Goal: Task Accomplishment & Management: Complete application form

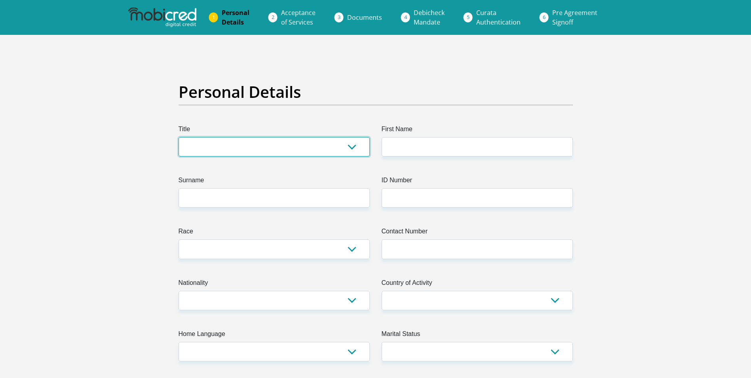
click at [253, 143] on select "Mr Ms Mrs Dr [PERSON_NAME]" at bounding box center [274, 146] width 191 height 19
select select "Ms"
click at [179, 137] on select "Mr Ms Mrs Dr [PERSON_NAME]" at bounding box center [274, 146] width 191 height 19
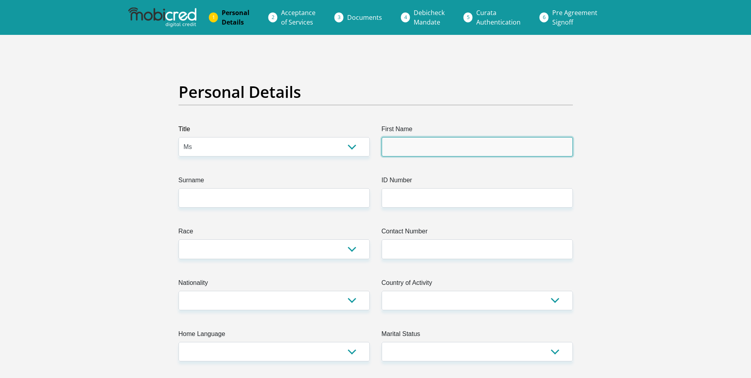
drag, startPoint x: 402, startPoint y: 140, endPoint x: 404, endPoint y: 150, distance: 10.2
click at [403, 141] on input "First Name" at bounding box center [477, 146] width 191 height 19
type input "[PERSON_NAME]"
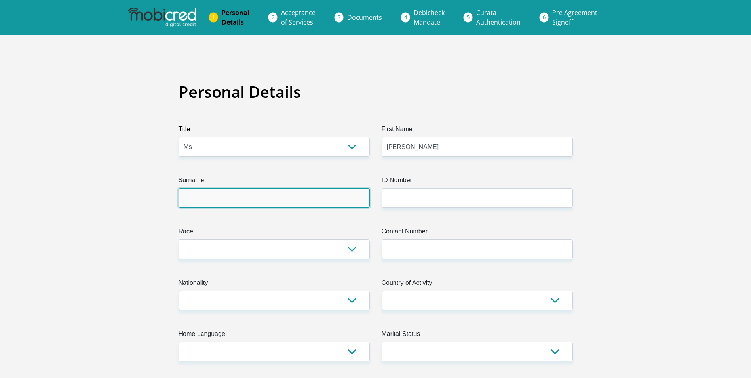
type input "KHUMALO"
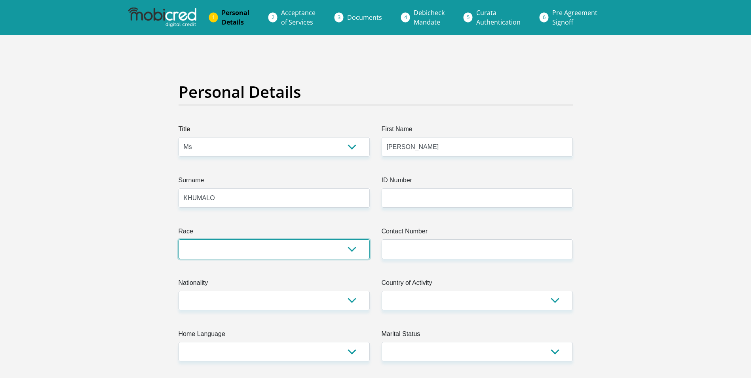
select select "1"
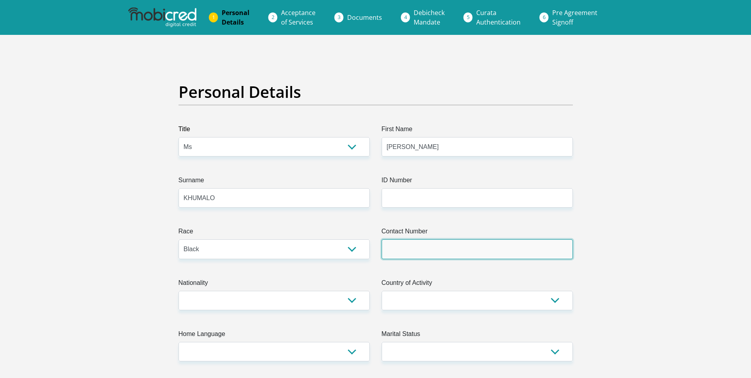
type input "0835387001"
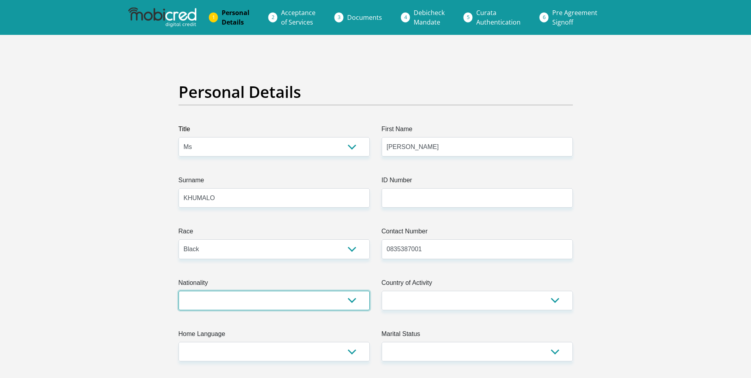
select select "ZAF"
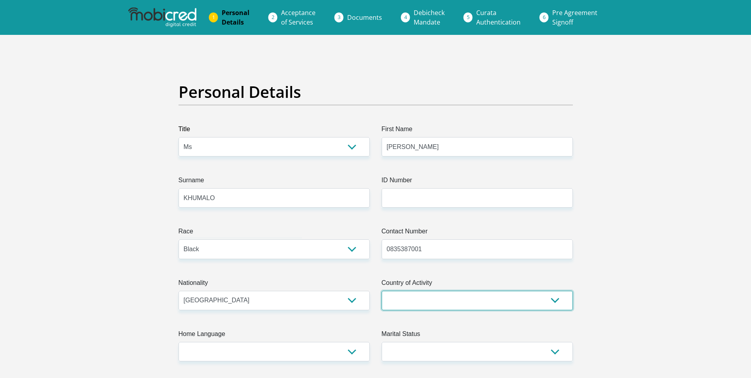
select select "ZAF"
type input "[STREET_ADDRESS]"
type input "RECTRON"
type input "Midrand"
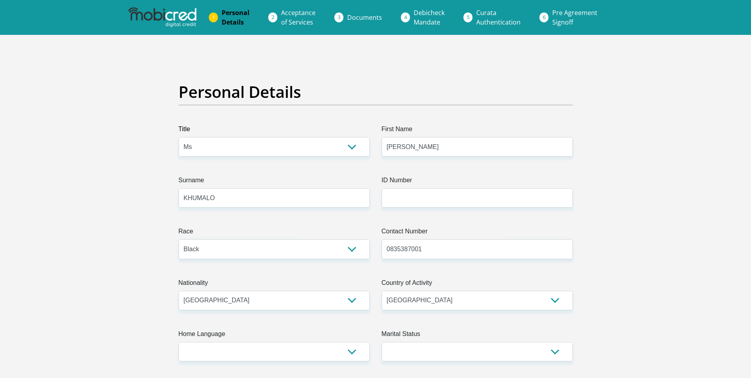
type input "1685"
select select "Gauteng"
type input "[EMAIL_ADDRESS][DOMAIN_NAME]"
type input "Rmfrancina@1"
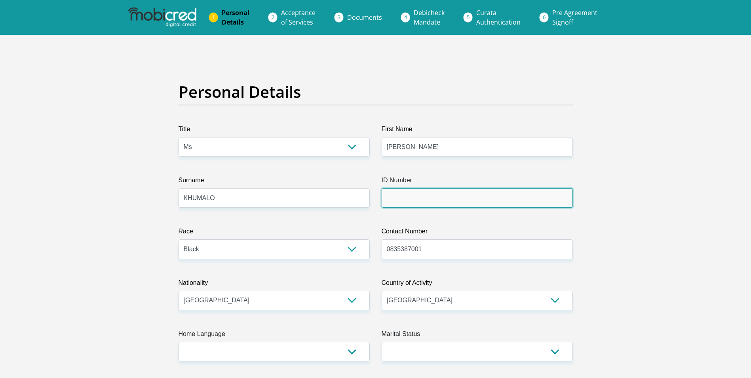
click at [400, 195] on input "ID Number" at bounding box center [477, 197] width 191 height 19
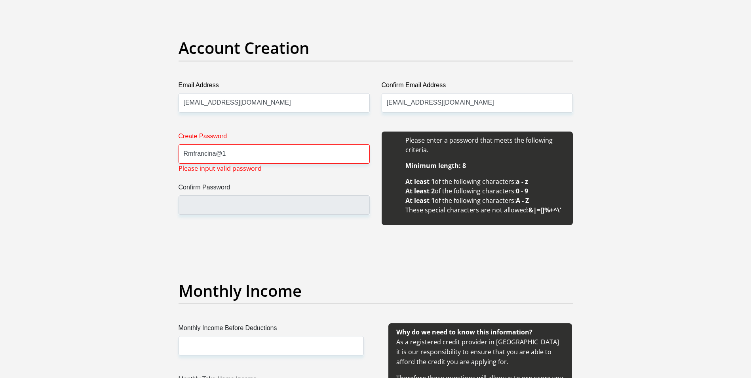
scroll to position [673, 0]
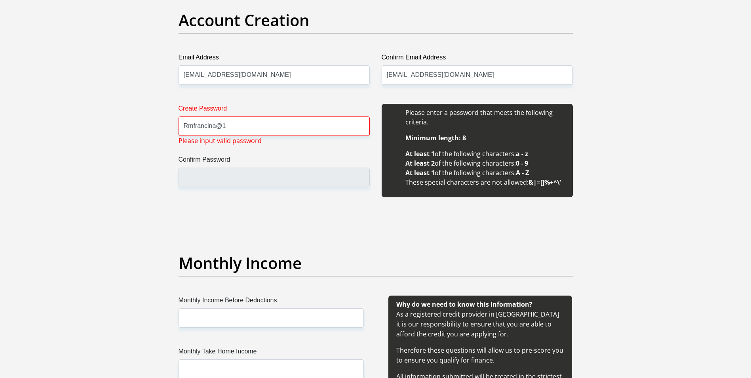
type input "8305030804087"
click at [202, 178] on input "Confirm Password" at bounding box center [274, 176] width 191 height 19
click at [235, 127] on input "Rmfrancina@1" at bounding box center [274, 125] width 191 height 19
type input "R"
click at [204, 181] on input "Confirm Password" at bounding box center [274, 176] width 191 height 19
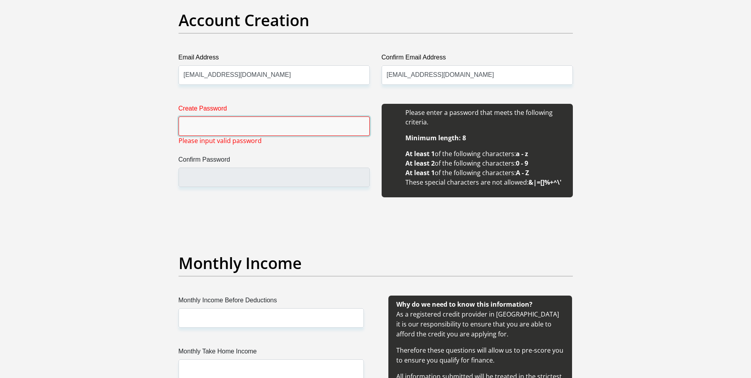
click at [192, 129] on input "Create Password" at bounding box center [274, 125] width 191 height 19
type input "Rmfrancina@1"
click at [191, 181] on input "Confirm Password" at bounding box center [274, 176] width 191 height 19
drag, startPoint x: 226, startPoint y: 125, endPoint x: 176, endPoint y: 125, distance: 50.3
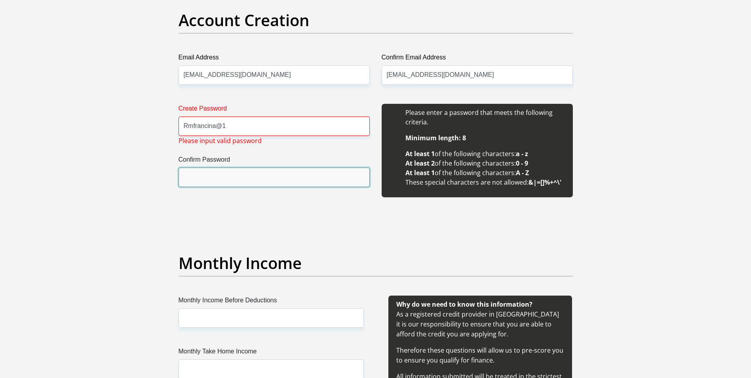
click at [197, 179] on input "Confirm Password" at bounding box center [274, 176] width 191 height 19
drag, startPoint x: 197, startPoint y: 179, endPoint x: 187, endPoint y: 179, distance: 9.9
click at [186, 179] on input "Confirm Password" at bounding box center [274, 176] width 191 height 19
click at [446, 143] on ul "Minimum length: 8 At least 1 of the following characters: a - z At least 2 of t…" at bounding box center [477, 160] width 175 height 54
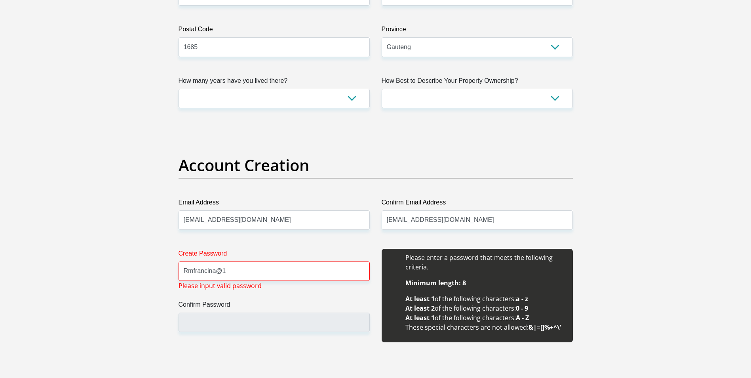
scroll to position [396, 0]
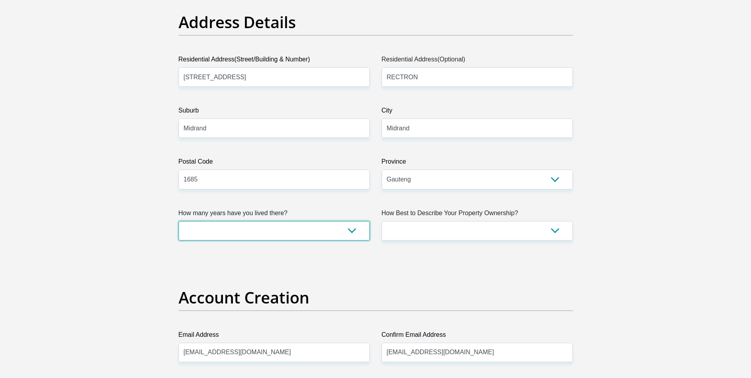
click at [355, 232] on select "less than 1 year 1-3 years 3-5 years 5+ years" at bounding box center [274, 230] width 191 height 19
select select "5"
click at [179, 221] on select "less than 1 year 1-3 years 3-5 years 5+ years" at bounding box center [274, 230] width 191 height 19
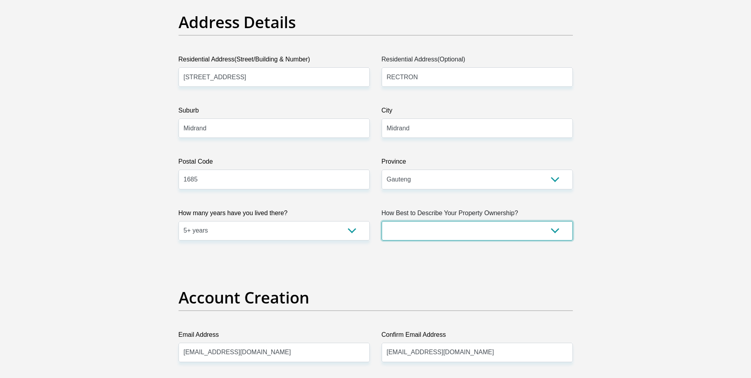
click at [491, 223] on select "Owned Rented Family Owned Company Dwelling" at bounding box center [477, 230] width 191 height 19
select select "Company Dwelling"
click at [382, 221] on select "Owned Rented Family Owned Company Dwelling" at bounding box center [477, 230] width 191 height 19
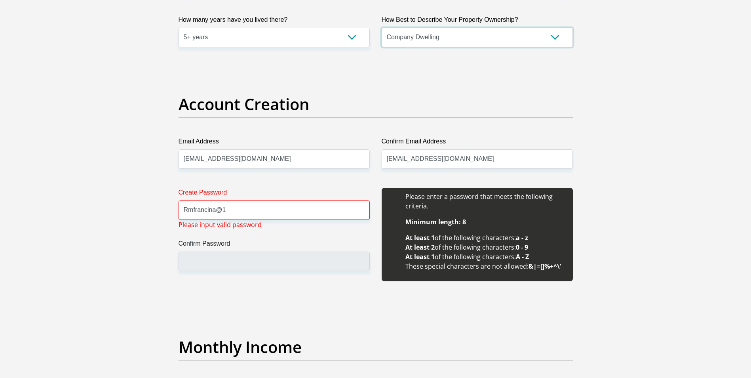
scroll to position [594, 0]
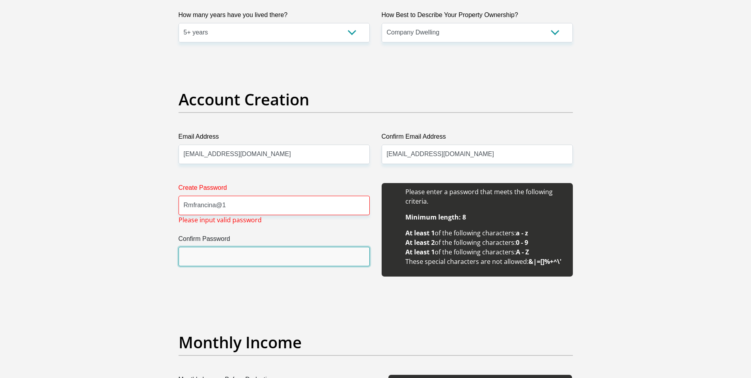
click at [233, 253] on input "Confirm Password" at bounding box center [274, 256] width 191 height 19
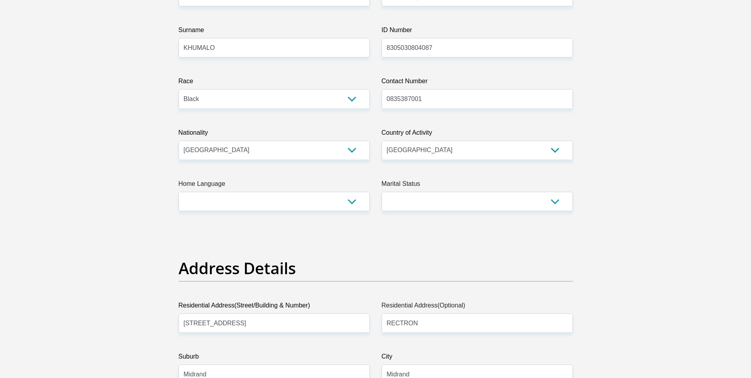
scroll to position [119, 0]
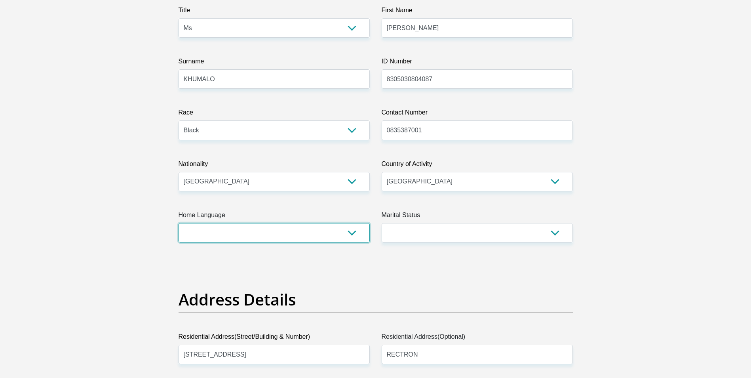
click at [225, 228] on select "Afrikaans English Sepedi South Ndebele Southern Sotho Swati Tsonga Tswana Venda…" at bounding box center [274, 232] width 191 height 19
select select "eng"
click at [179, 223] on select "Afrikaans English Sepedi South Ndebele Southern Sotho Swati Tsonga Tswana Venda…" at bounding box center [274, 232] width 191 height 19
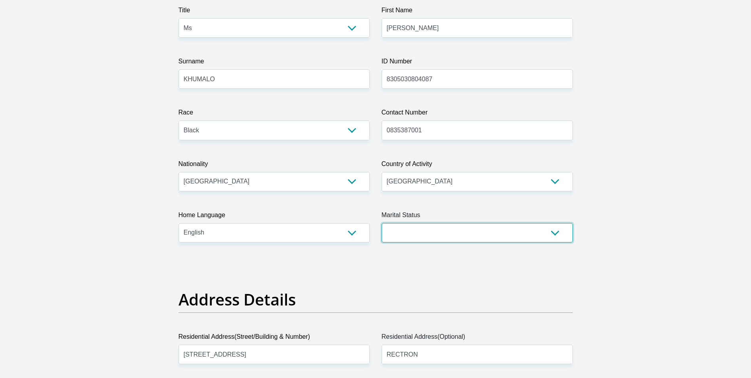
click at [432, 233] on select "Married ANC Single Divorced Widowed Married COP or Customary Law" at bounding box center [477, 232] width 191 height 19
select select "2"
click at [382, 223] on select "Married ANC Single Divorced Widowed Married COP or Customary Law" at bounding box center [477, 232] width 191 height 19
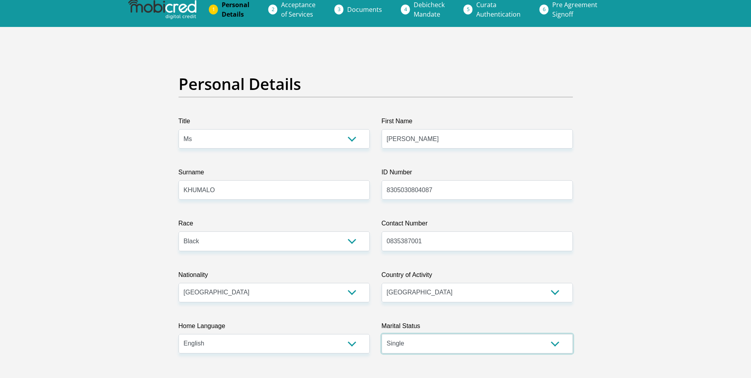
scroll to position [0, 0]
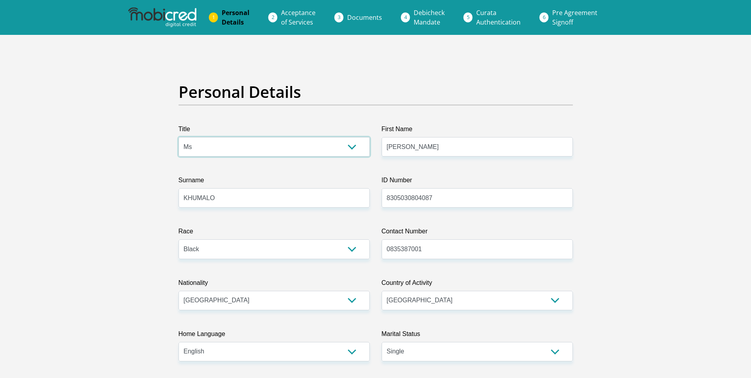
click at [350, 150] on select "Mr Ms Mrs Dr [PERSON_NAME]" at bounding box center [274, 146] width 191 height 19
click at [179, 137] on select "Mr Ms Mrs Dr [PERSON_NAME]" at bounding box center [274, 146] width 191 height 19
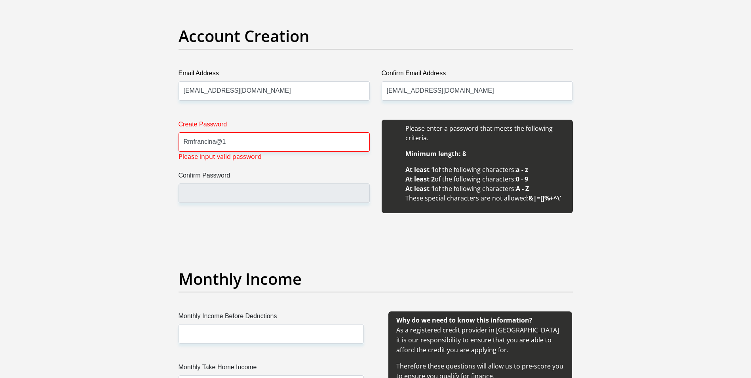
scroll to position [634, 0]
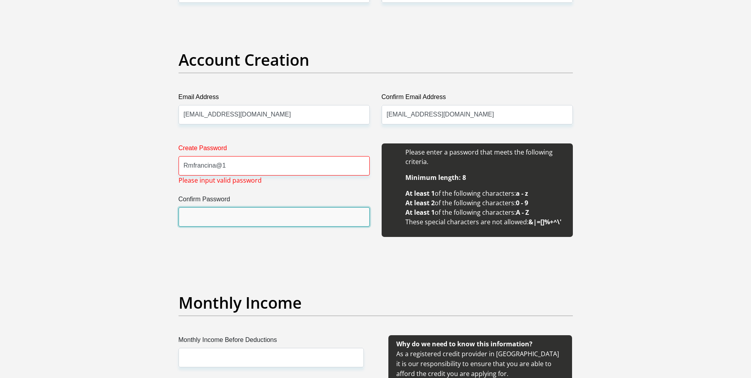
click at [215, 217] on input "Confirm Password" at bounding box center [274, 216] width 191 height 19
click at [423, 117] on input "[EMAIL_ADDRESS][DOMAIN_NAME]" at bounding box center [477, 114] width 191 height 19
click at [234, 120] on input "[EMAIL_ADDRESS][DOMAIN_NAME]" at bounding box center [274, 114] width 191 height 19
click at [236, 172] on input "Rmfrancina@1" at bounding box center [274, 165] width 191 height 19
click at [229, 212] on input "Confirm Password" at bounding box center [274, 216] width 191 height 19
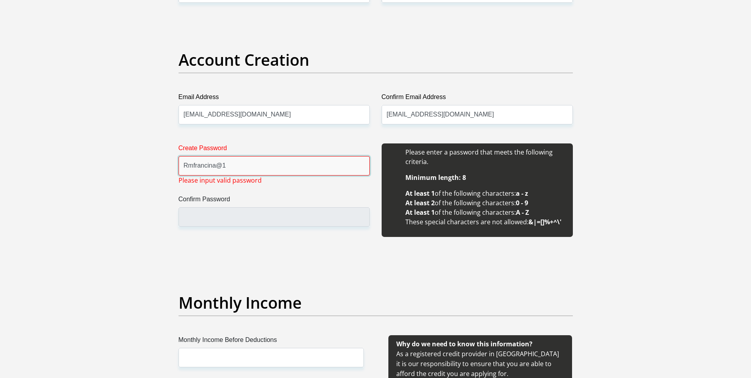
click at [241, 167] on input "Rmfrancina@1" at bounding box center [274, 165] width 191 height 19
type input "R"
type input "Rmfrancina@1"
click at [212, 217] on input "Confirm Password" at bounding box center [274, 216] width 191 height 19
drag, startPoint x: 487, startPoint y: 157, endPoint x: 481, endPoint y: 178, distance: 21.8
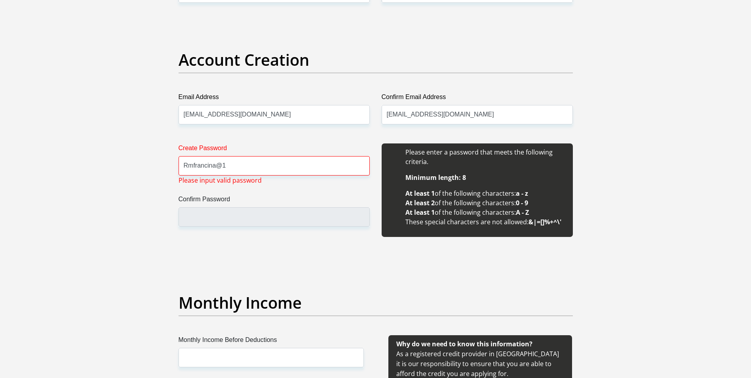
click at [486, 158] on li "Please enter a password that meets the following criteria." at bounding box center [485, 156] width 160 height 19
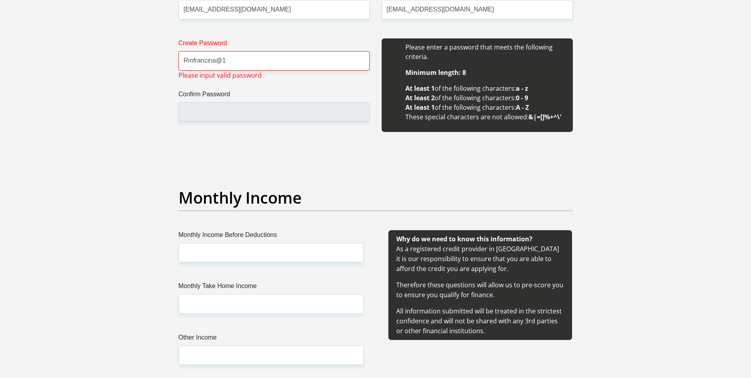
scroll to position [752, 0]
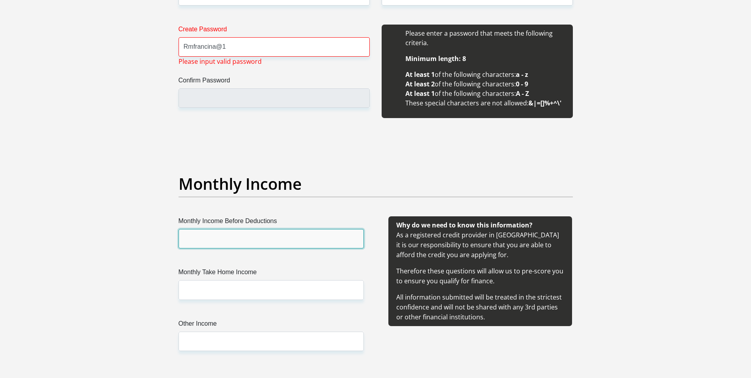
click at [245, 241] on input "Monthly Income Before Deductions" at bounding box center [271, 238] width 185 height 19
type input "12000"
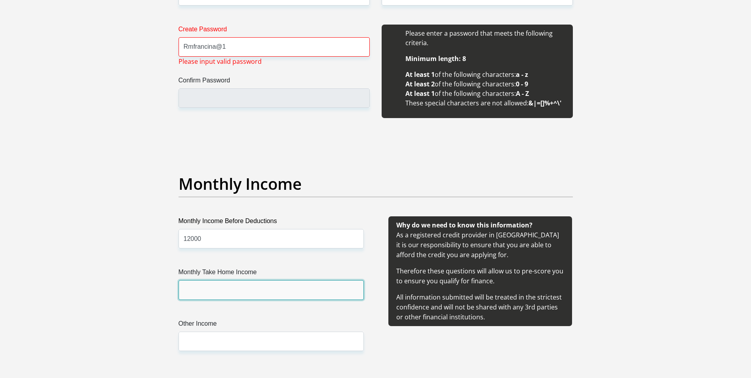
click at [198, 288] on input "Monthly Take Home Income" at bounding box center [271, 289] width 185 height 19
type input "11000"
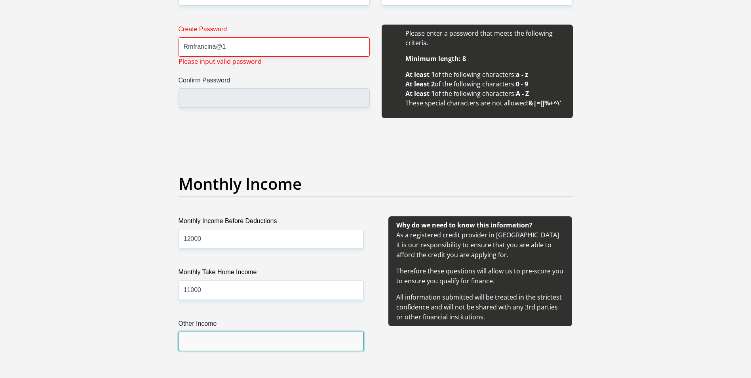
click at [216, 342] on input "Other Income" at bounding box center [271, 340] width 185 height 19
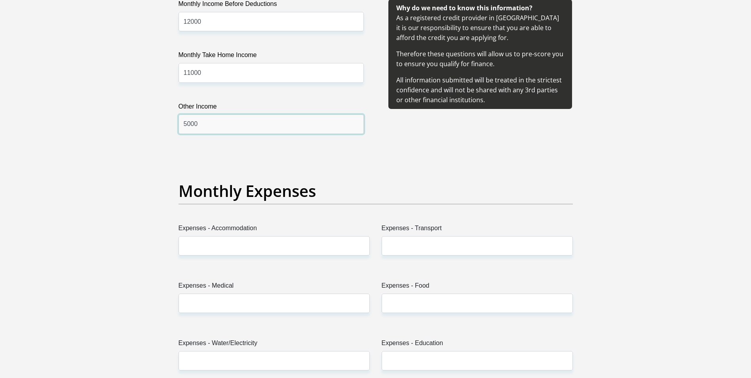
scroll to position [950, 0]
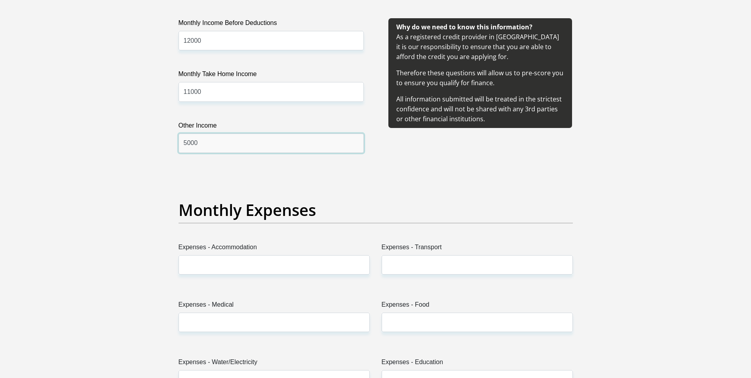
click at [188, 147] on input "5000" at bounding box center [271, 142] width 185 height 19
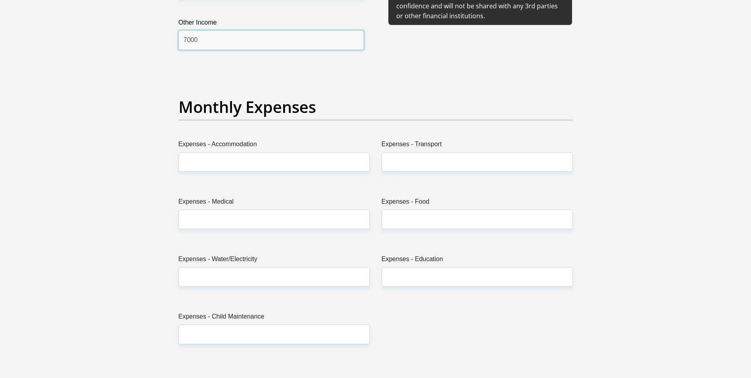
scroll to position [1069, 0]
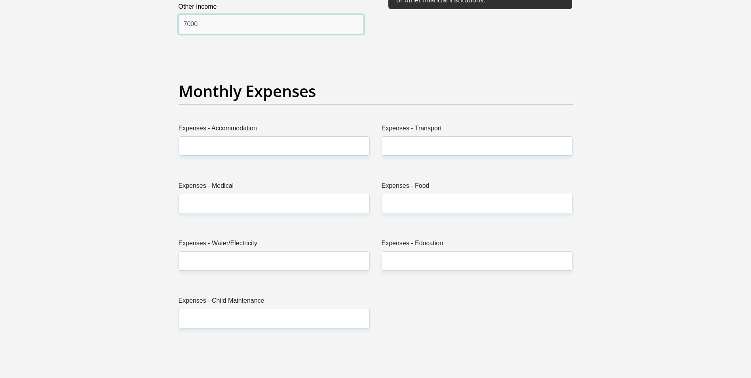
type input "7000"
click at [228, 142] on input "Expenses - Accommodation" at bounding box center [274, 145] width 191 height 19
click at [393, 146] on input "Expenses - Transport" at bounding box center [477, 145] width 191 height 19
type input "500"
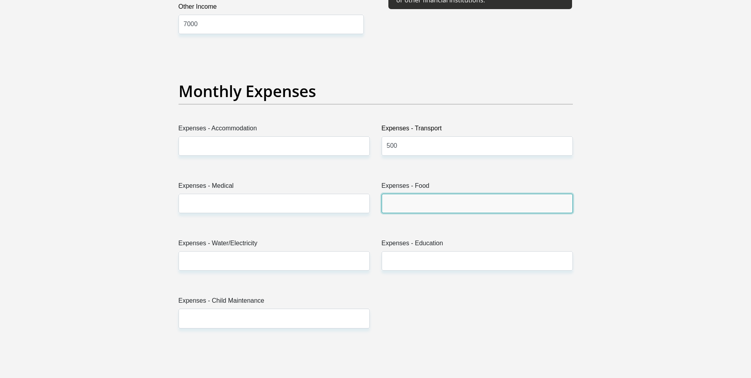
click at [400, 198] on input "Expenses - Food" at bounding box center [477, 203] width 191 height 19
type input "0"
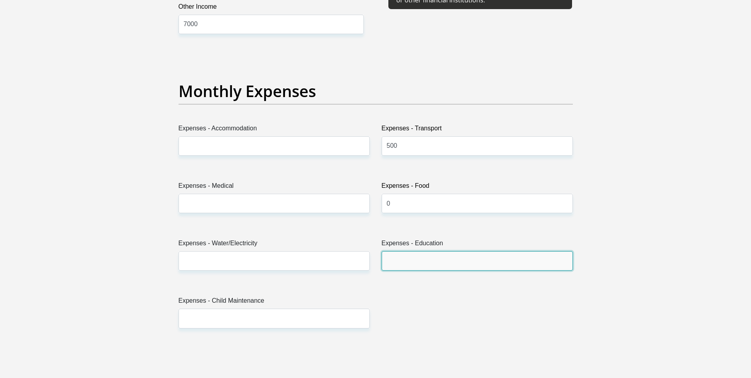
drag, startPoint x: 391, startPoint y: 255, endPoint x: 394, endPoint y: 261, distance: 6.8
click at [392, 255] on input "Expenses - Education" at bounding box center [477, 260] width 191 height 19
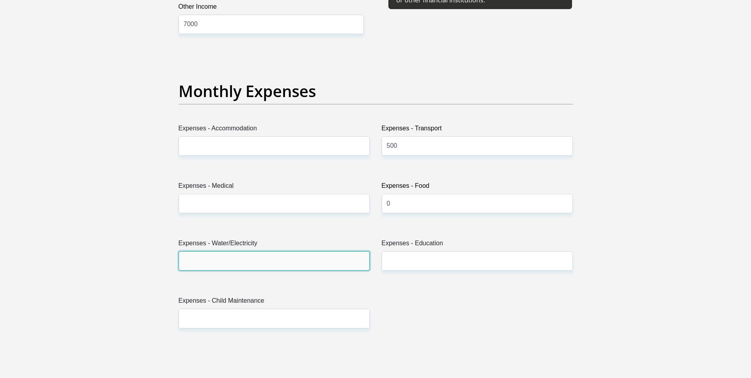
click at [202, 264] on input "Expenses - Water/Electricity" at bounding box center [274, 260] width 191 height 19
type input "0"
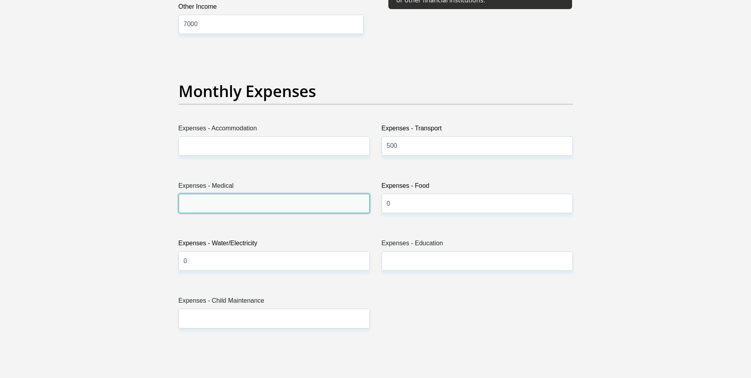
click at [207, 202] on input "Expenses - Medical" at bounding box center [274, 203] width 191 height 19
type input "200"
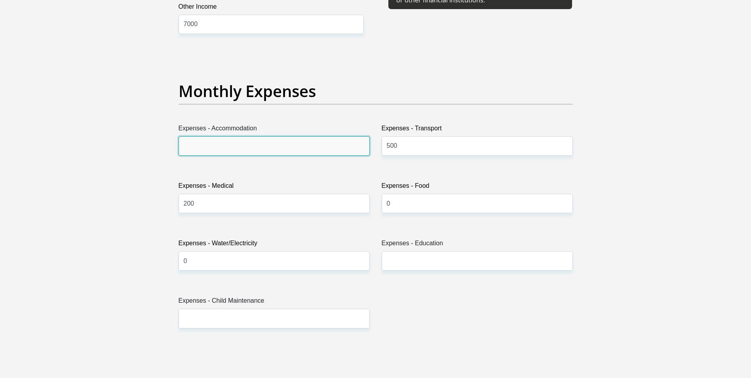
click at [258, 143] on input "Expenses - Accommodation" at bounding box center [274, 145] width 191 height 19
type input "0"
click at [346, 275] on div "Expenses - Water/Electricity 0" at bounding box center [274, 257] width 203 height 38
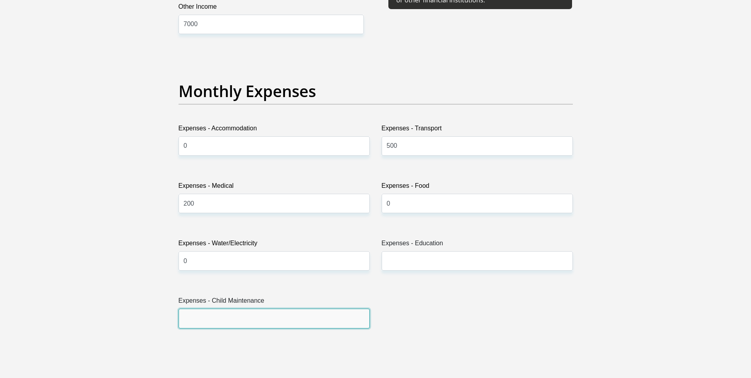
click at [215, 320] on input "Expenses - Child Maintenance" at bounding box center [274, 317] width 191 height 19
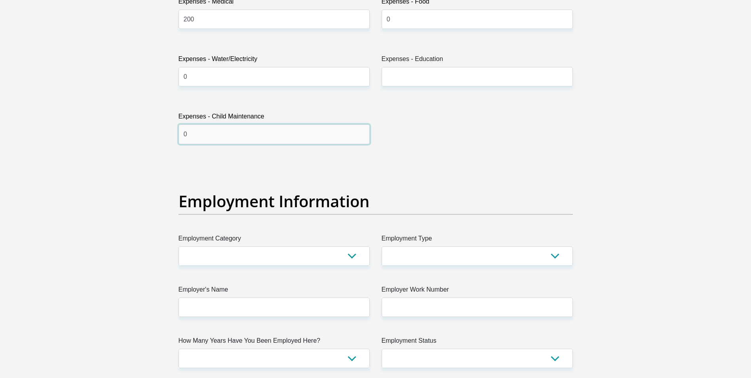
scroll to position [1267, 0]
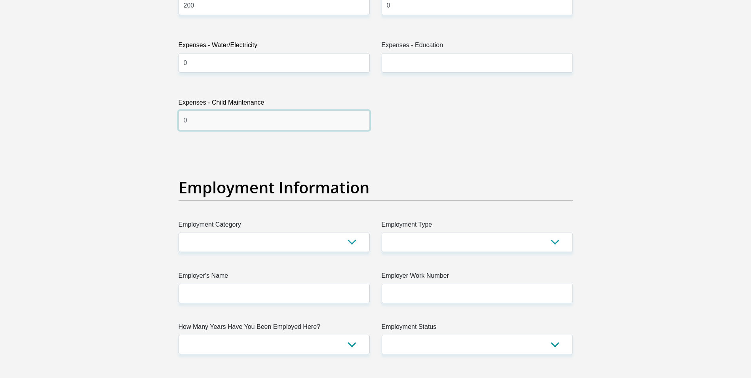
type input "0"
click at [346, 244] on select "AGRICULTURE ALCOHOL & TOBACCO CONSTRUCTION MATERIALS METALLURGY EQUIPMENT FOR R…" at bounding box center [274, 241] width 191 height 19
click at [201, 244] on select "AGRICULTURE ALCOHOL & TOBACCO CONSTRUCTION MATERIALS METALLURGY EQUIPMENT FOR R…" at bounding box center [274, 241] width 191 height 19
select select "53"
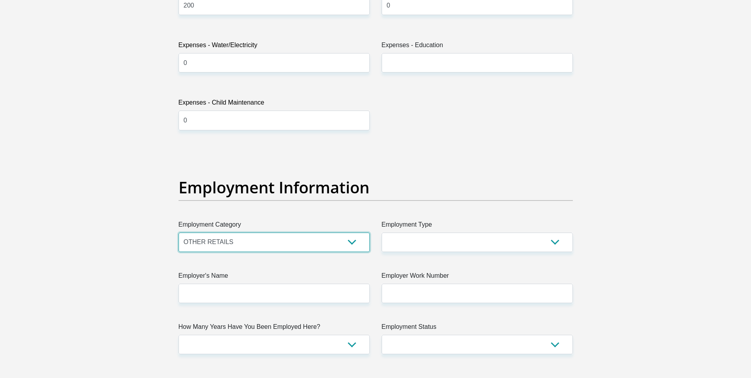
click at [179, 232] on select "AGRICULTURE ALCOHOL & TOBACCO CONSTRUCTION MATERIALS METALLURGY EQUIPMENT FOR R…" at bounding box center [274, 241] width 191 height 19
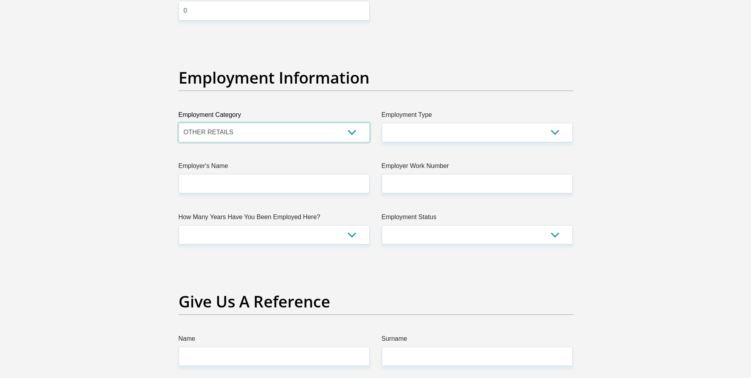
scroll to position [1425, 0]
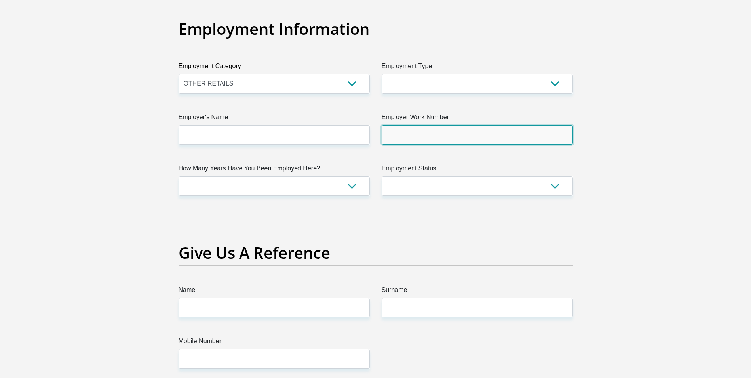
click at [409, 133] on input "Employer Work Number" at bounding box center [477, 134] width 191 height 19
type input "0112031000"
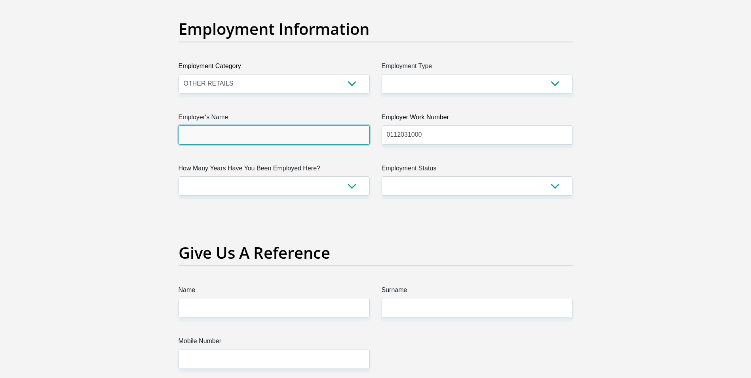
click at [268, 130] on input "Employer's Name" at bounding box center [274, 134] width 191 height 19
type input "RECTRON"
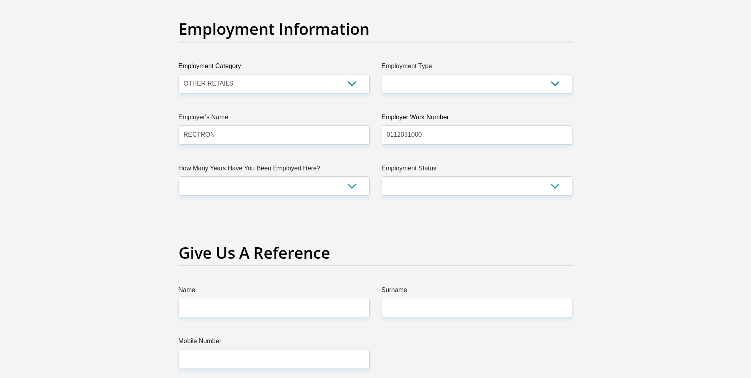
type input "1521516851685"
type input "[PERSON_NAME]"
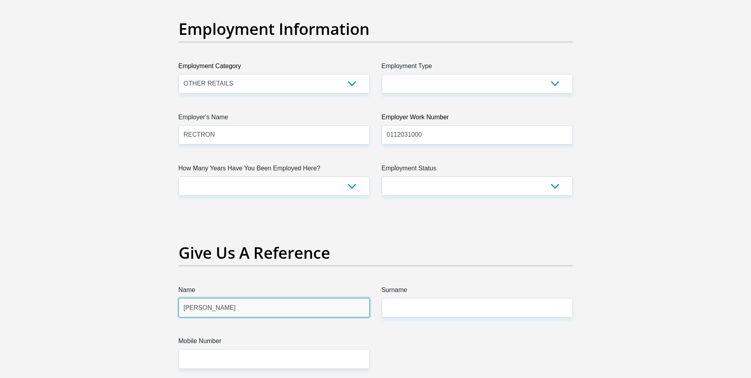
type input "KHUMALO"
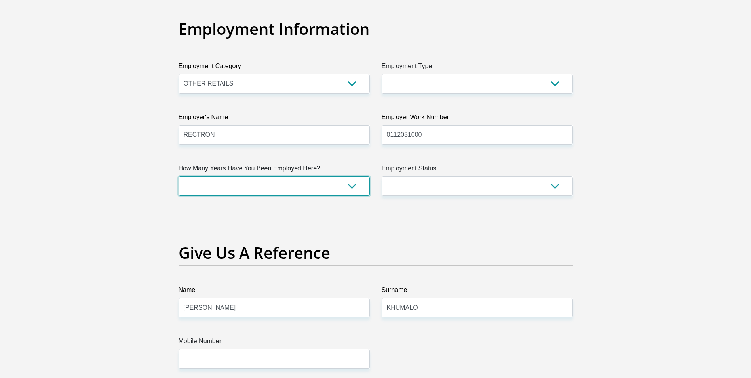
click at [348, 187] on select "less than 1 year 1-3 years 3-5 years 5+ years" at bounding box center [274, 185] width 191 height 19
select select "60"
click at [179, 176] on select "less than 1 year 1-3 years 3-5 years 5+ years" at bounding box center [274, 185] width 191 height 19
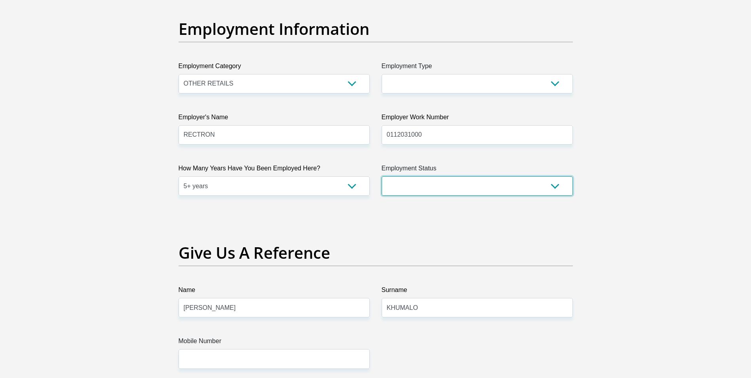
click at [440, 186] on select "Permanent/Full-time Part-time/Casual [DEMOGRAPHIC_DATA] Worker Self-Employed Ho…" at bounding box center [477, 185] width 191 height 19
select select "1"
click at [382, 176] on select "Permanent/Full-time Part-time/Casual [DEMOGRAPHIC_DATA] Worker Self-Employed Ho…" at bounding box center [477, 185] width 191 height 19
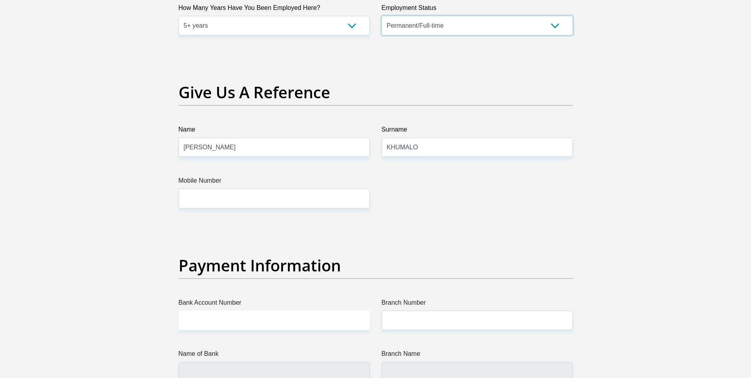
scroll to position [1623, 0]
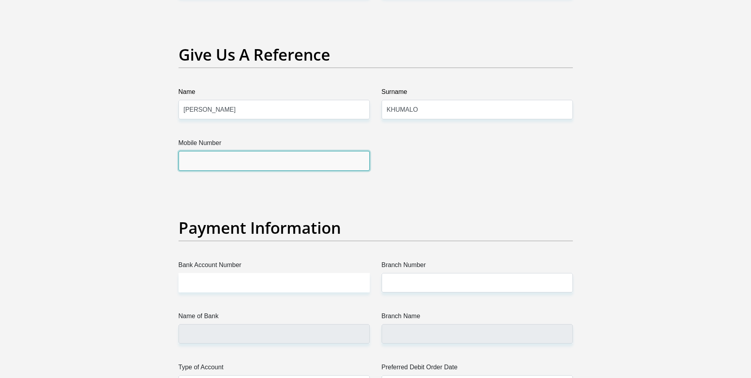
click at [216, 160] on input "Mobile Number" at bounding box center [274, 160] width 191 height 19
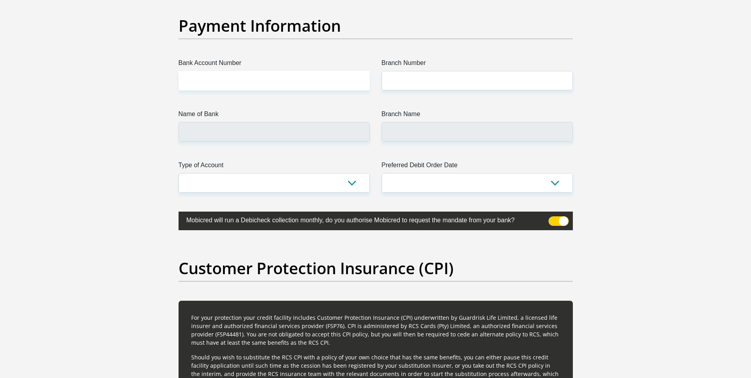
scroll to position [1703, 0]
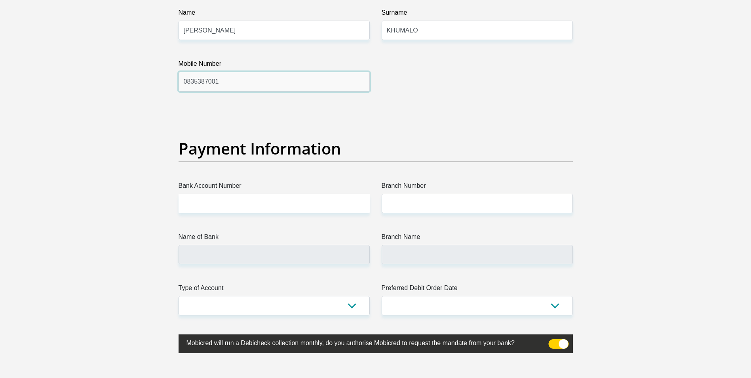
type input "0835387001"
drag, startPoint x: 203, startPoint y: 257, endPoint x: 212, endPoint y: 260, distance: 9.9
click at [202, 257] on input "Name of Bank" at bounding box center [274, 254] width 191 height 19
